Goal: Task Accomplishment & Management: Use online tool/utility

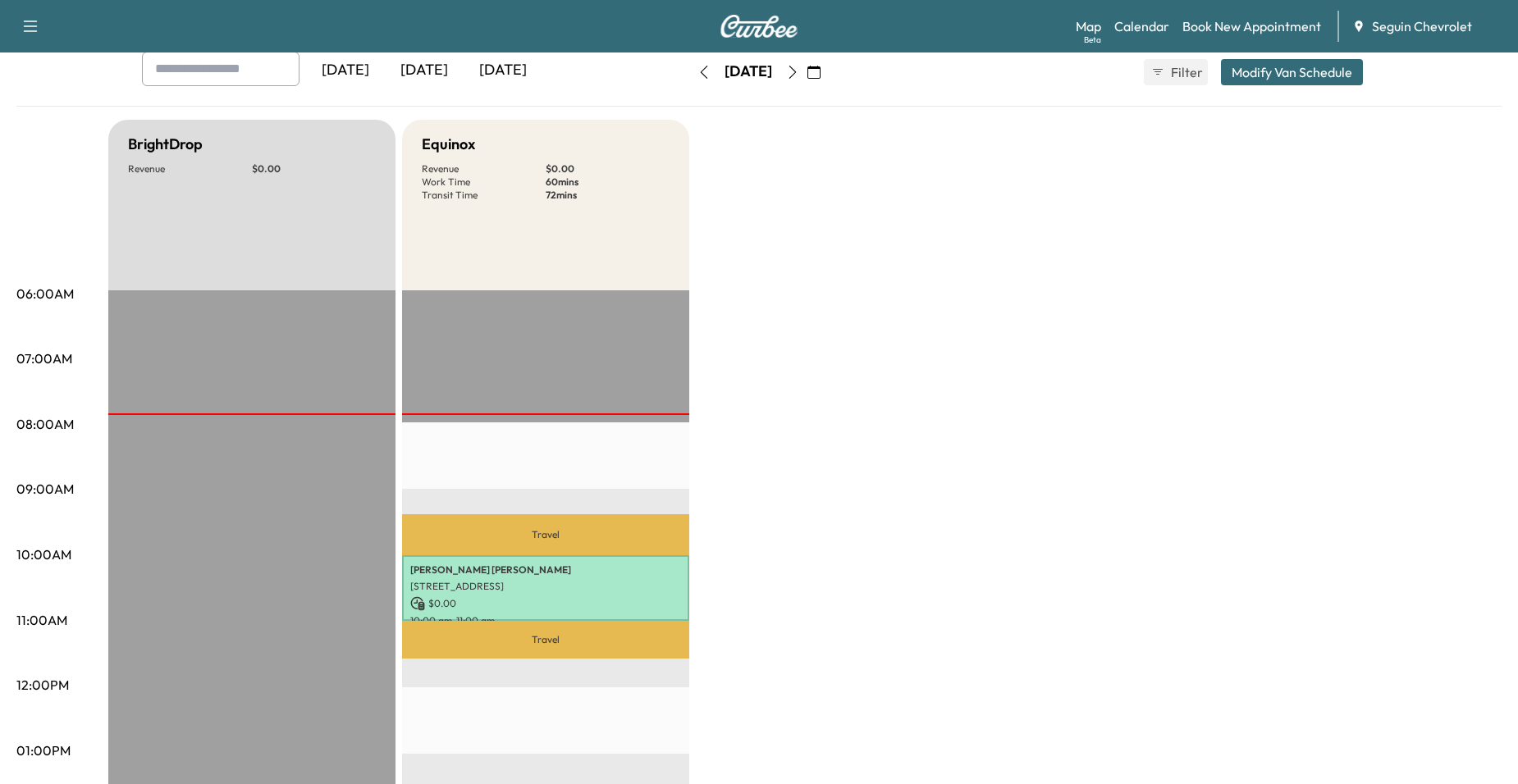
scroll to position [82, 0]
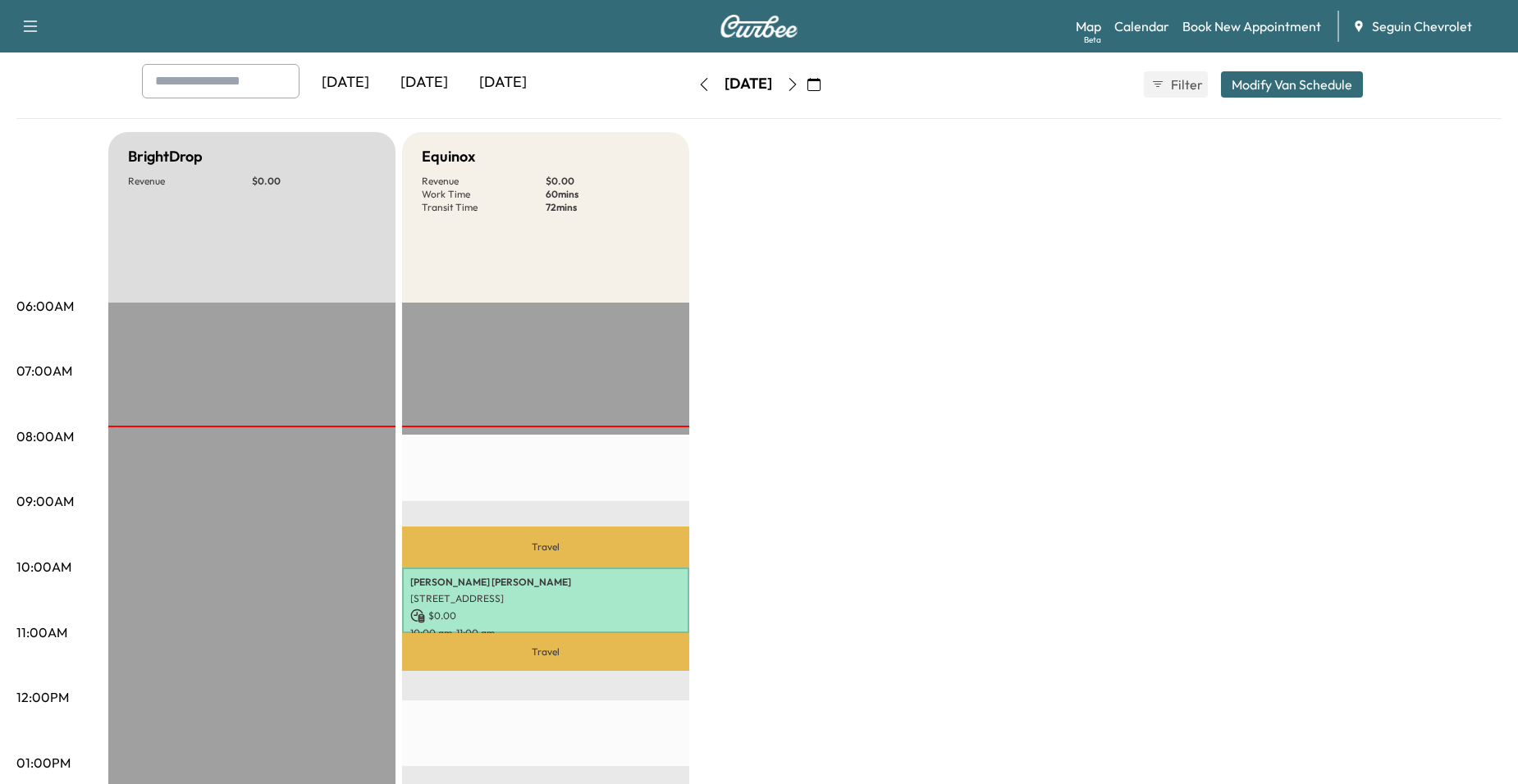
click at [799, 81] on icon "button" at bounding box center [793, 85] width 13 height 13
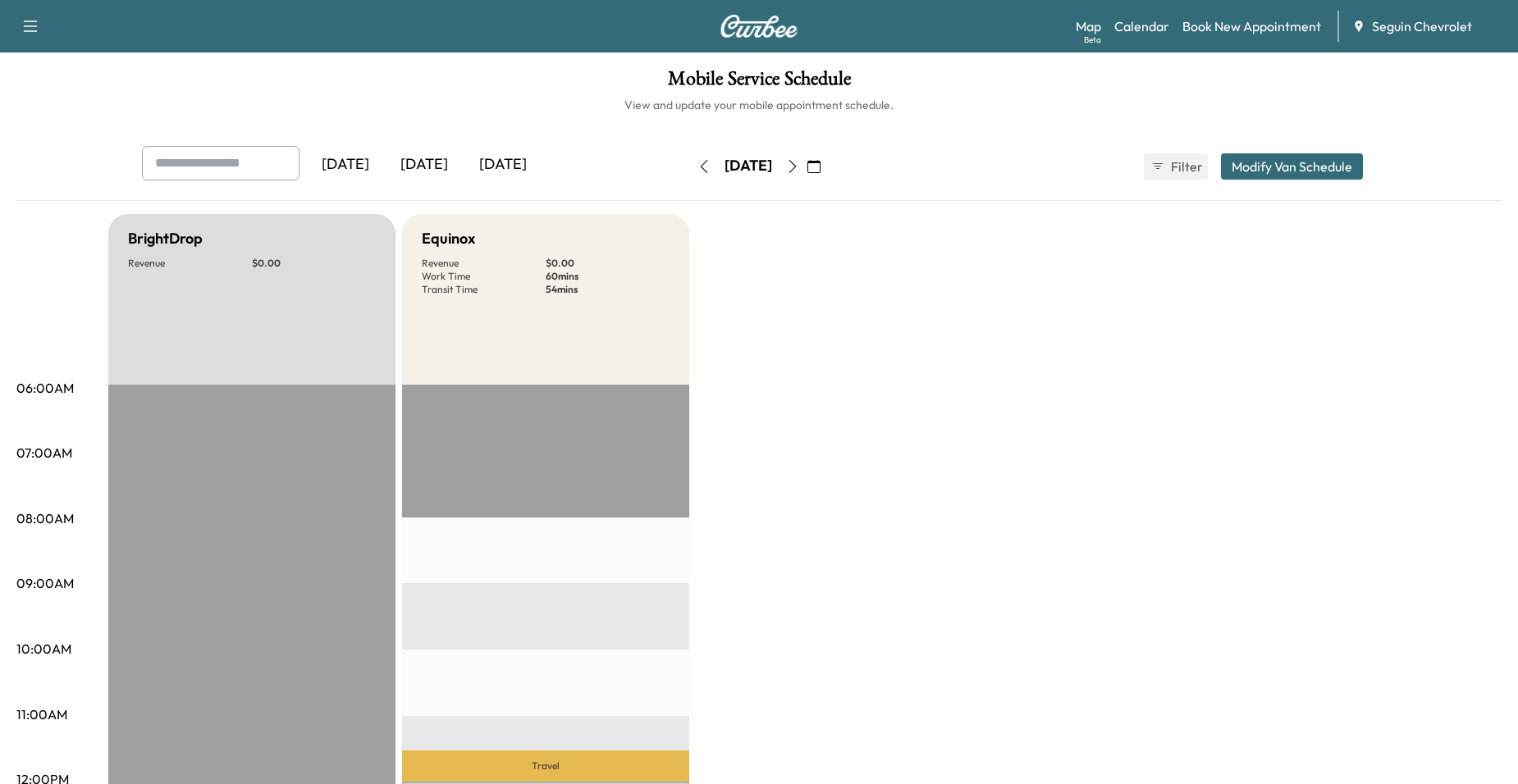
click at [797, 169] on icon "button" at bounding box center [793, 167] width 8 height 13
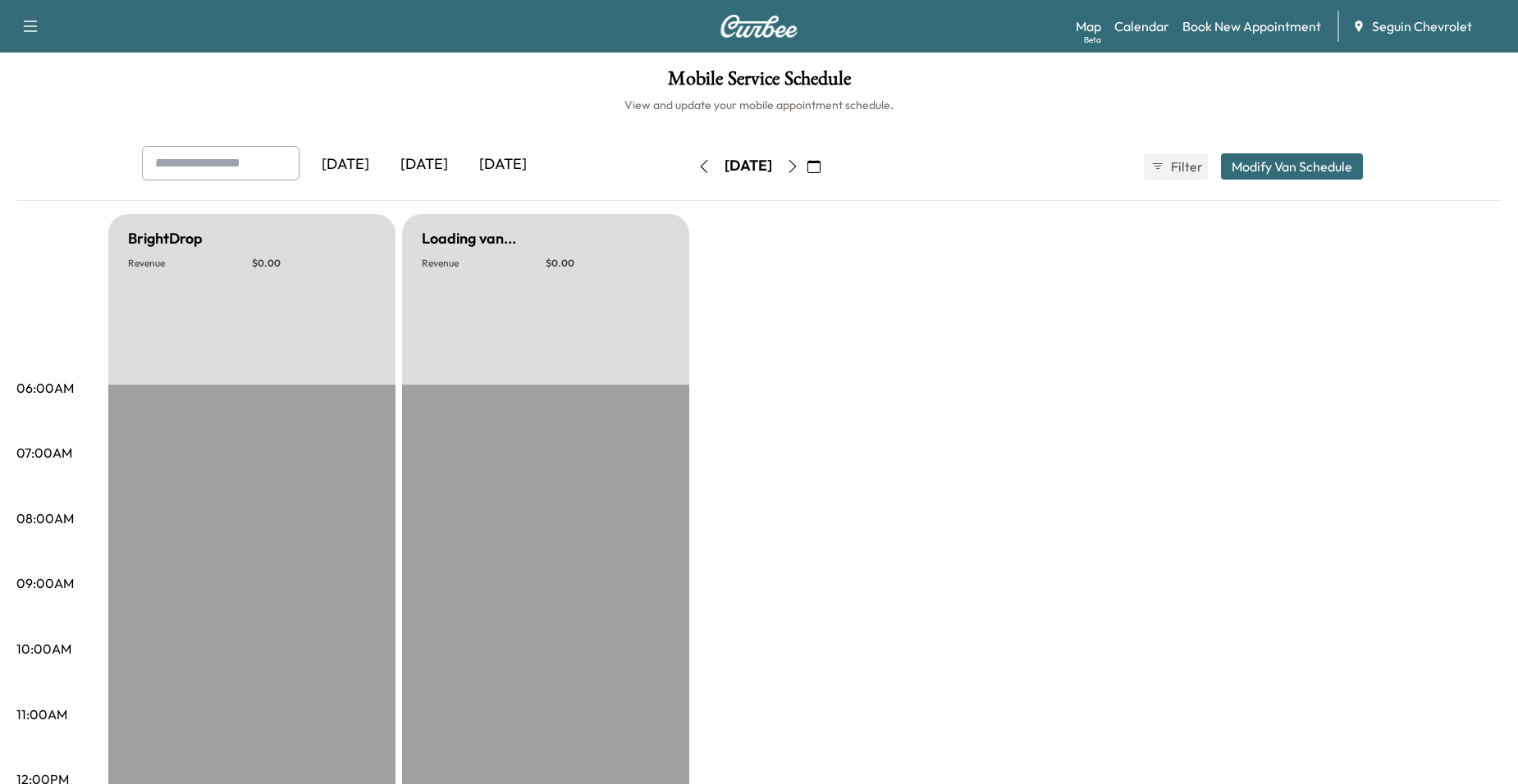
click at [807, 168] on button "button" at bounding box center [792, 166] width 28 height 26
click at [799, 168] on icon "button" at bounding box center [793, 167] width 13 height 13
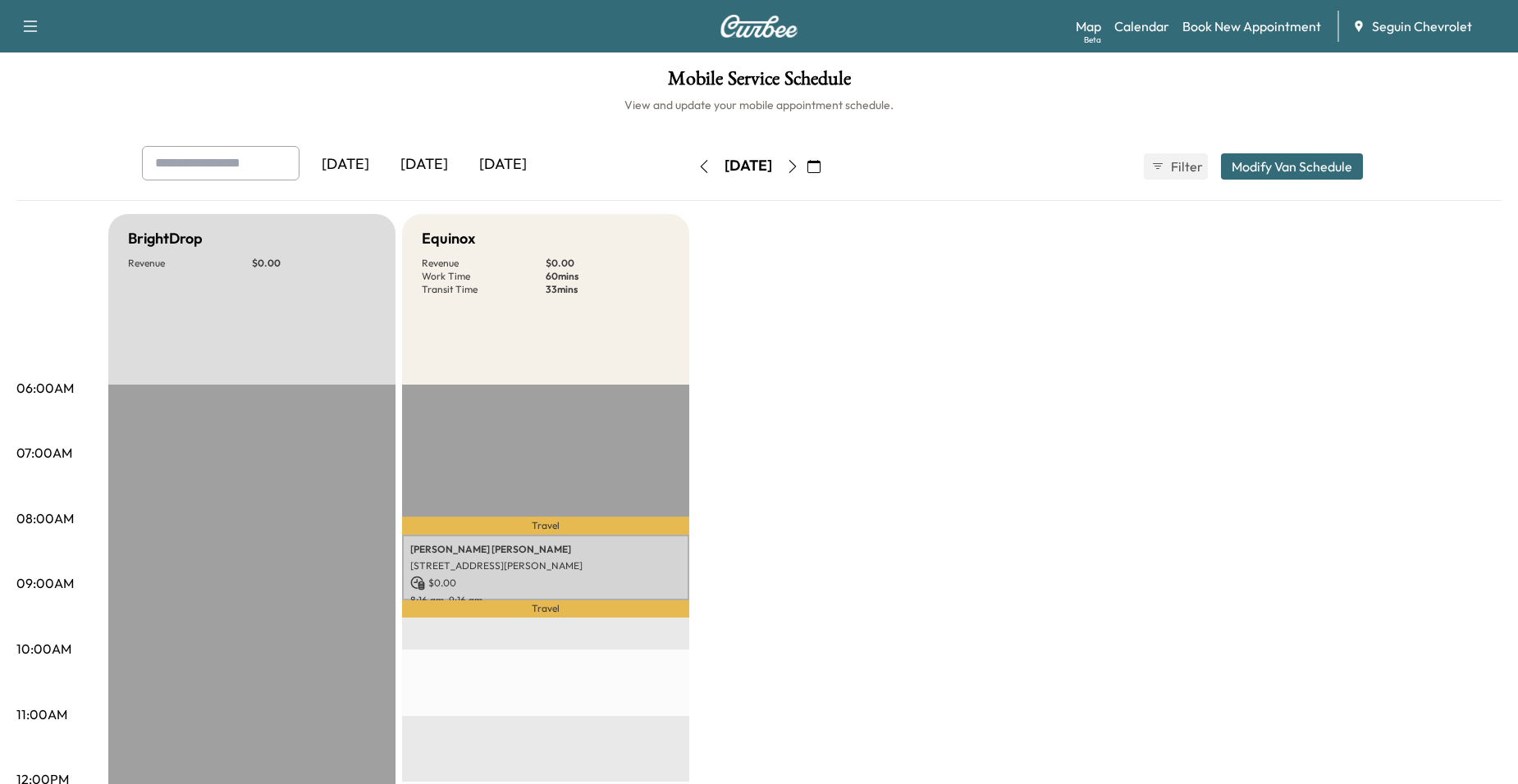
click at [799, 168] on icon "button" at bounding box center [793, 167] width 13 height 13
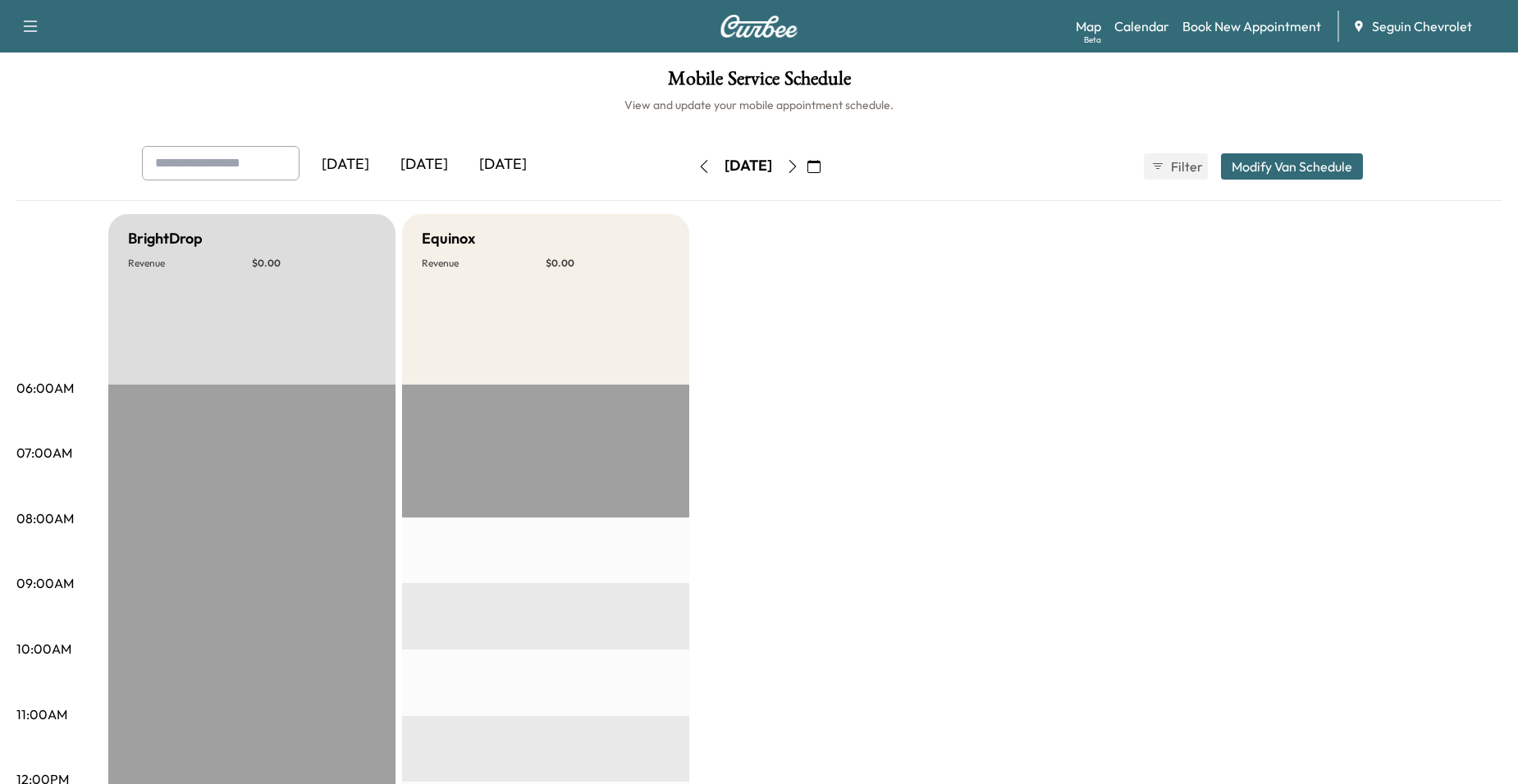
click at [799, 168] on icon "button" at bounding box center [793, 167] width 13 height 13
click at [807, 168] on button "button" at bounding box center [792, 166] width 28 height 26
click at [799, 168] on icon "button" at bounding box center [793, 167] width 13 height 13
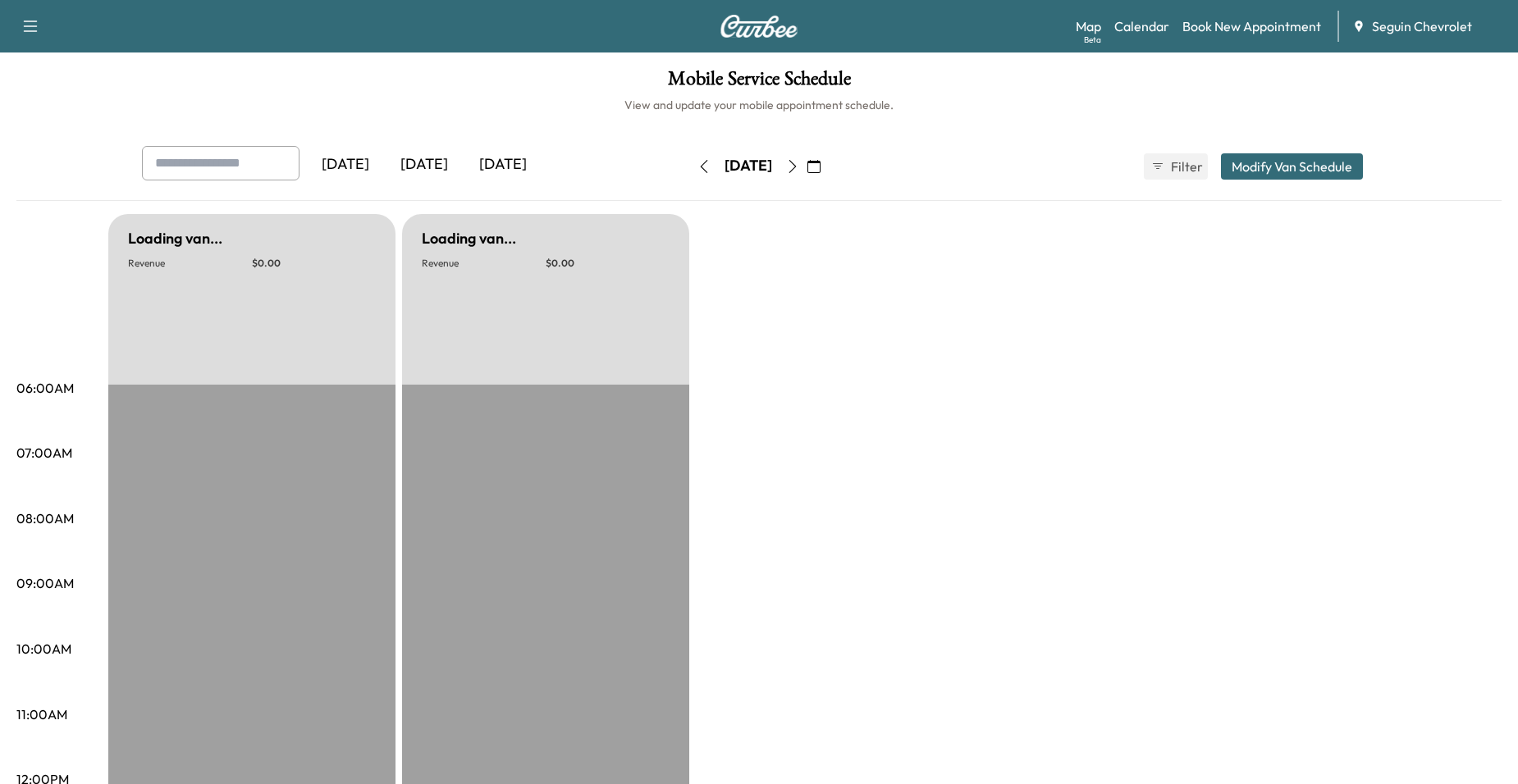
click at [799, 168] on icon "button" at bounding box center [793, 167] width 13 height 13
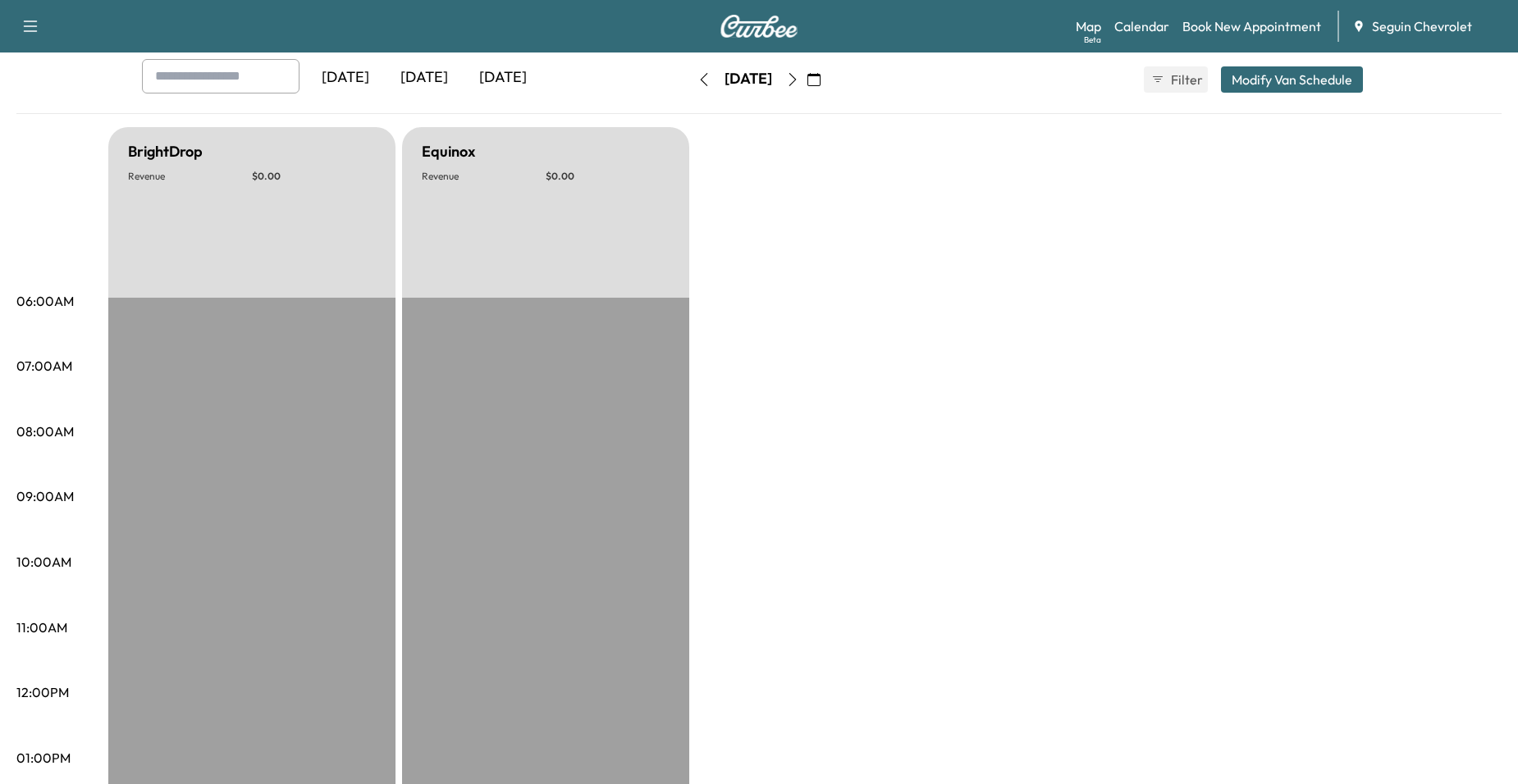
scroll to position [82, 0]
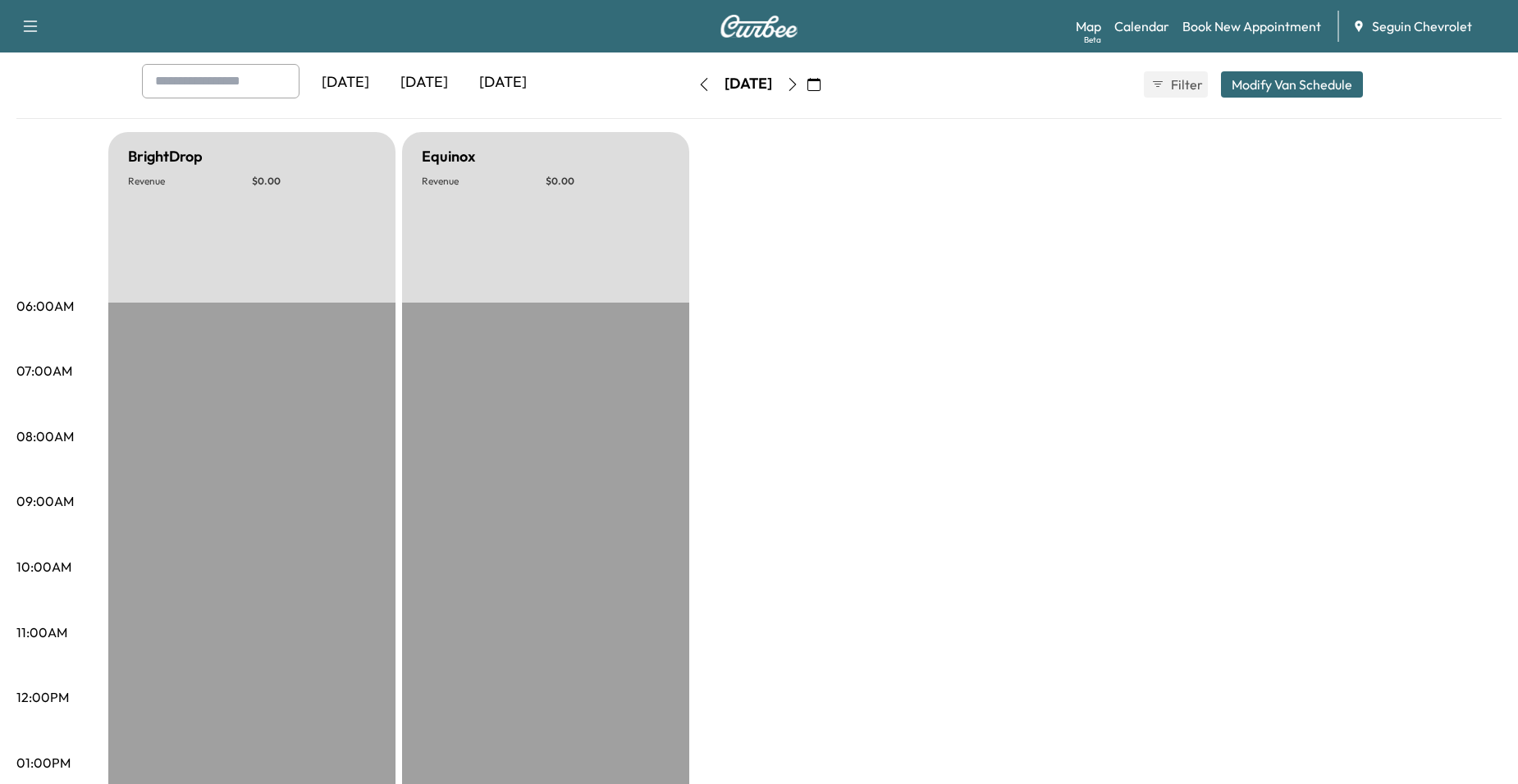
click at [799, 91] on icon "button" at bounding box center [793, 85] width 13 height 13
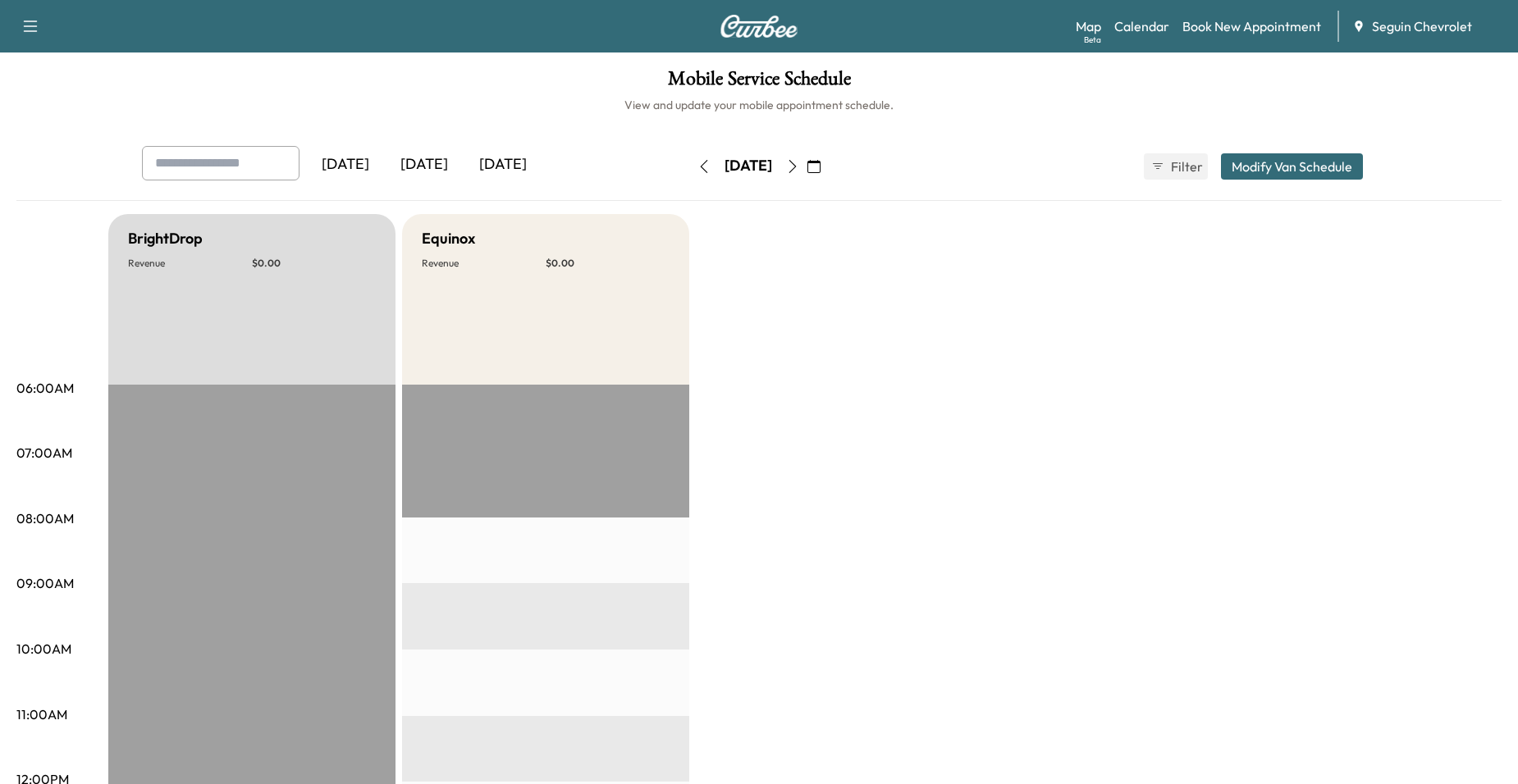
click at [807, 164] on button "button" at bounding box center [792, 166] width 28 height 26
click at [807, 167] on div "[DATE]" at bounding box center [748, 166] width 117 height 26
click at [807, 165] on button "button" at bounding box center [792, 166] width 28 height 26
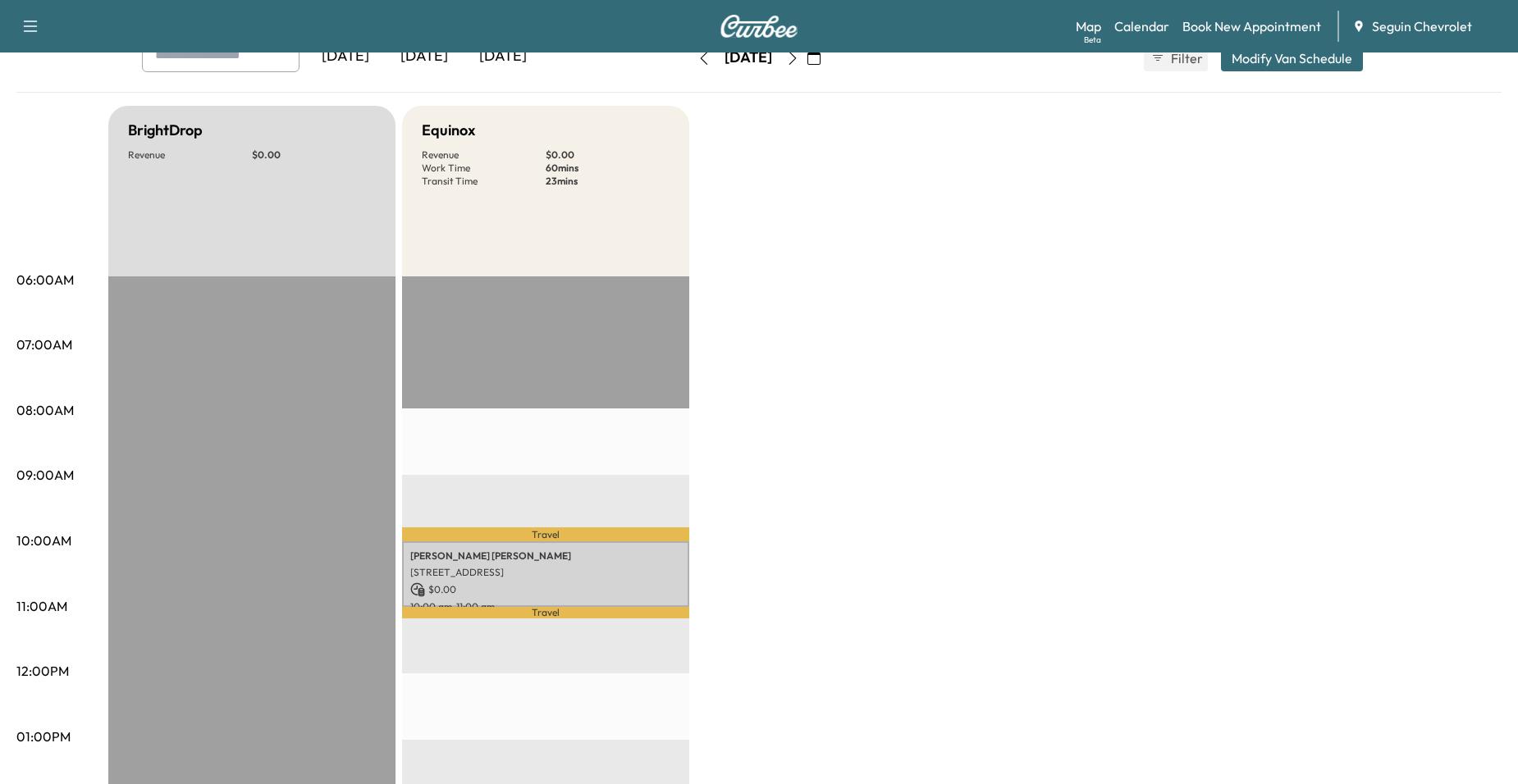
scroll to position [164, 0]
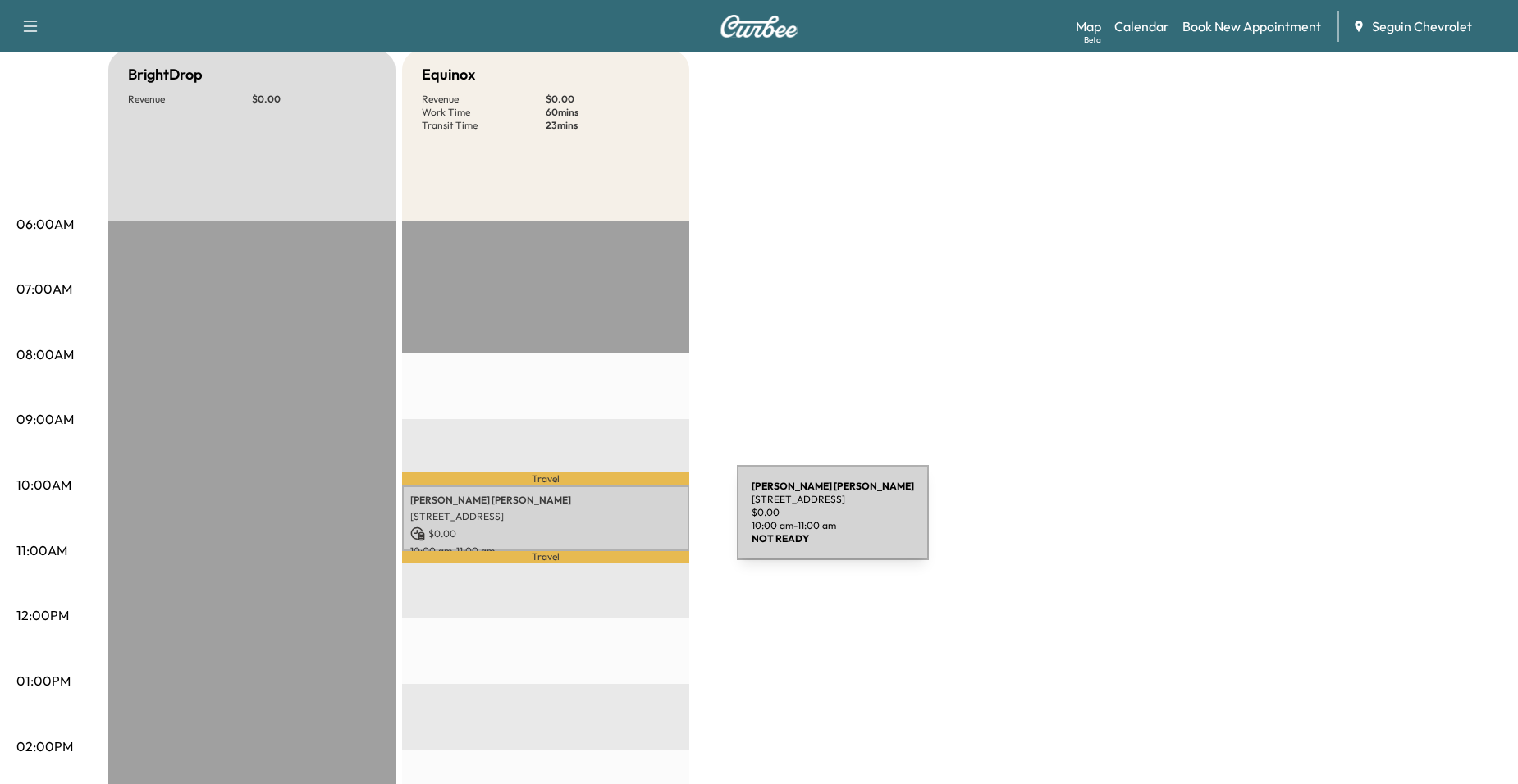
click at [614, 527] on p "$ 0.00" at bounding box center [545, 534] width 271 height 15
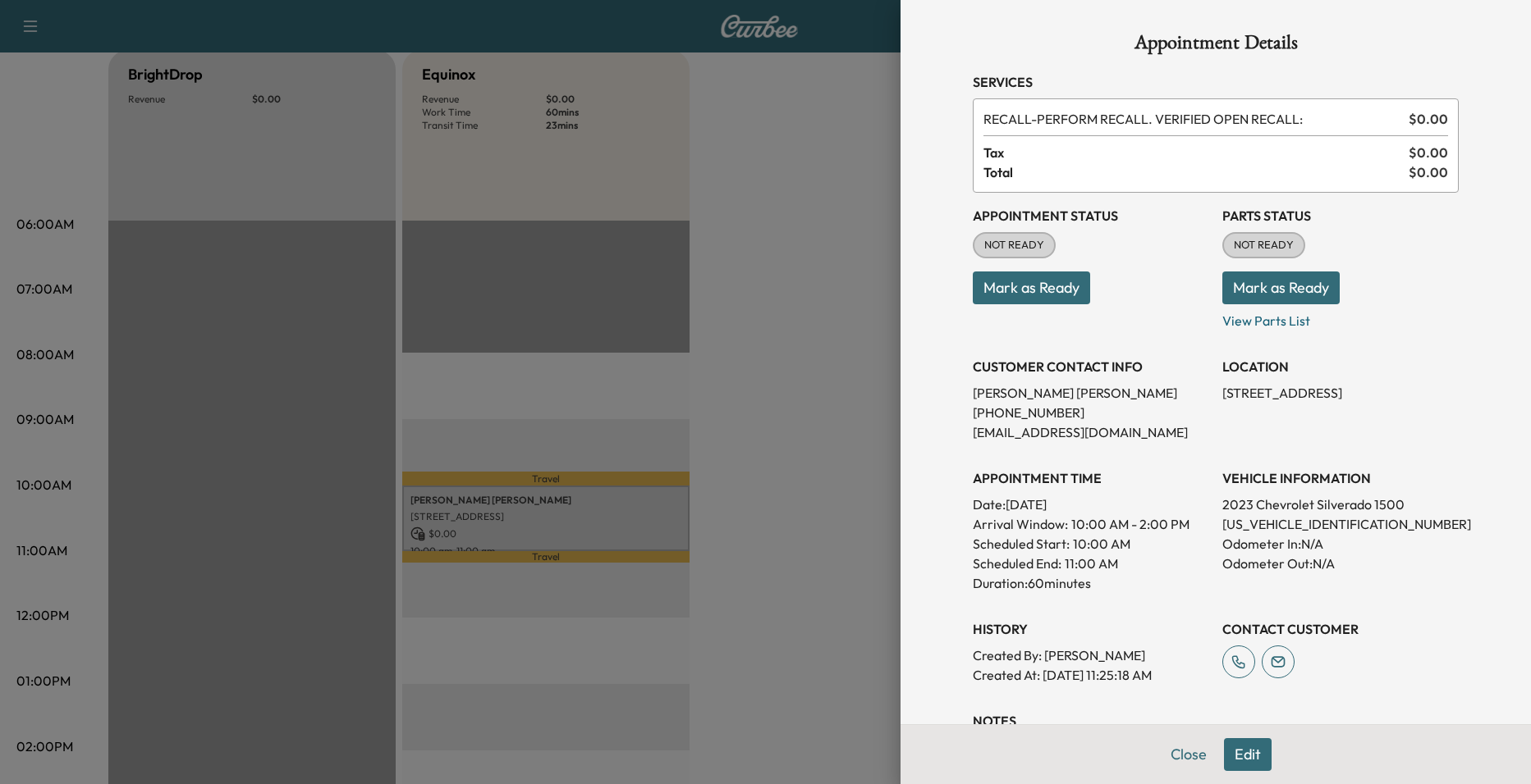
click at [674, 440] on div at bounding box center [765, 392] width 1531 height 784
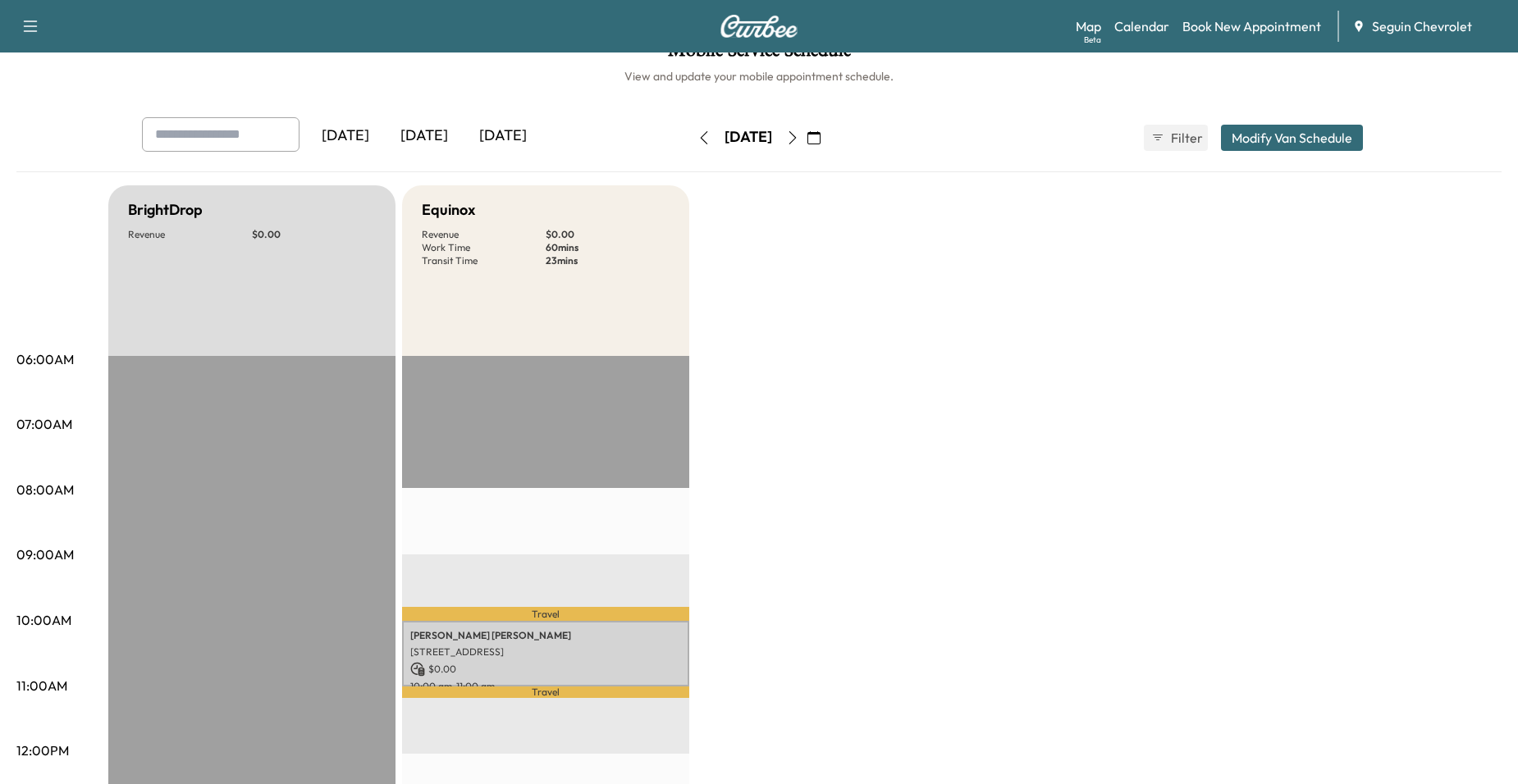
scroll to position [0, 0]
